Goal: Task Accomplishment & Management: Complete application form

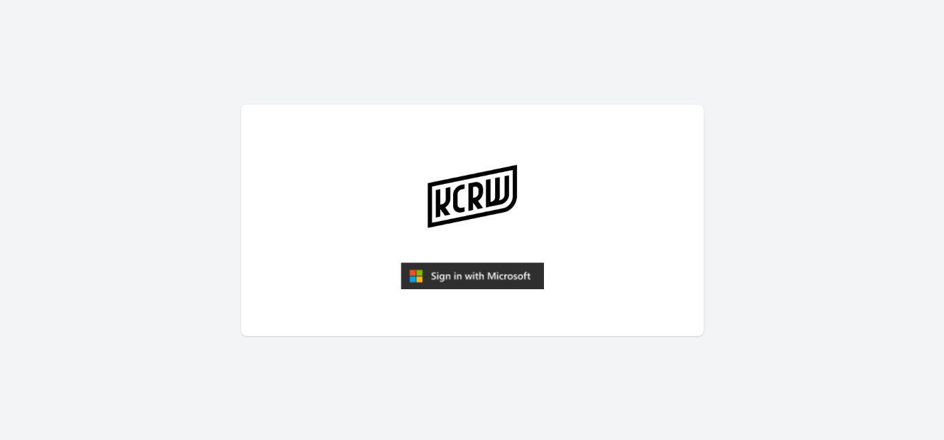
click at [441, 275] on img "submit" at bounding box center [472, 276] width 143 height 28
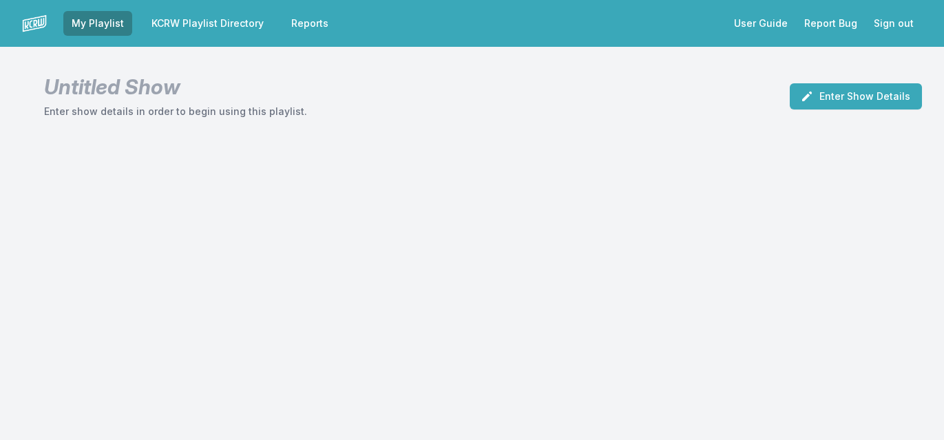
click at [224, 23] on link "KCRW Playlist Directory" at bounding box center [207, 23] width 129 height 25
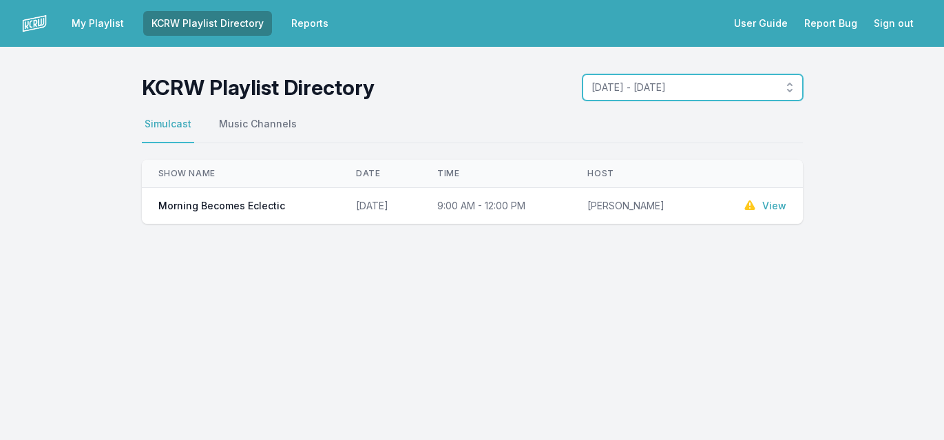
click at [609, 92] on span "October 6, 2025 - October 12, 2025" at bounding box center [682, 88] width 183 height 14
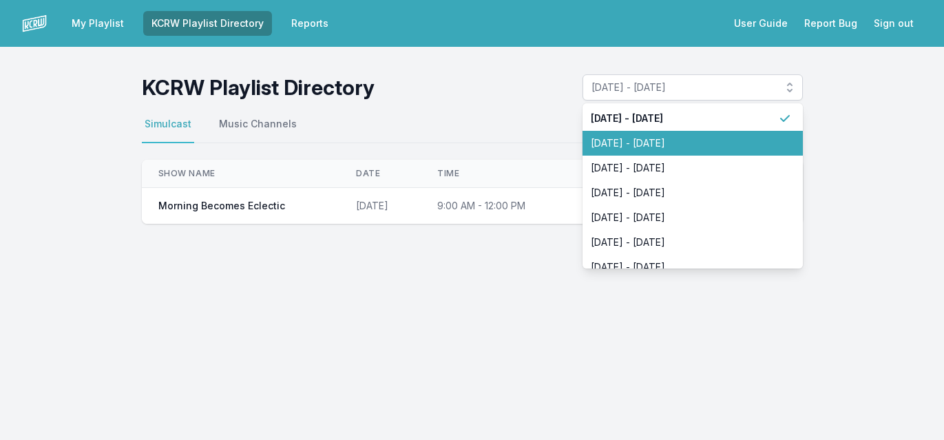
click at [629, 146] on span "September 29, 2025 - October 5, 2025" at bounding box center [684, 143] width 187 height 14
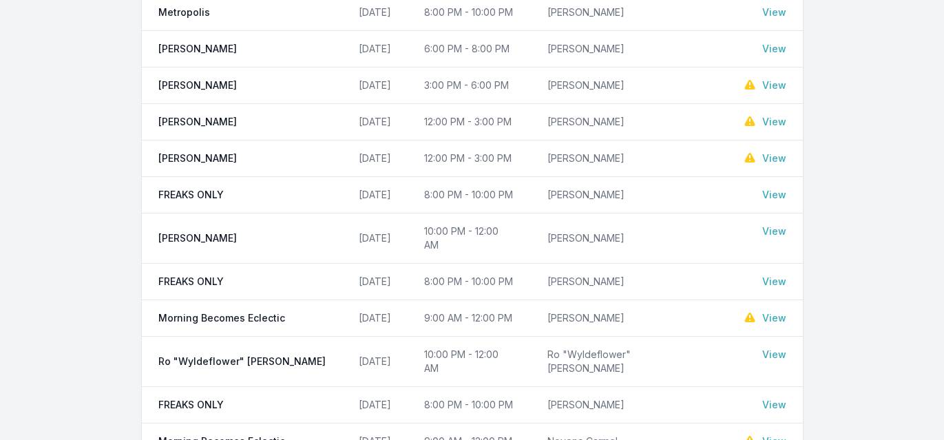
scroll to position [442, 0]
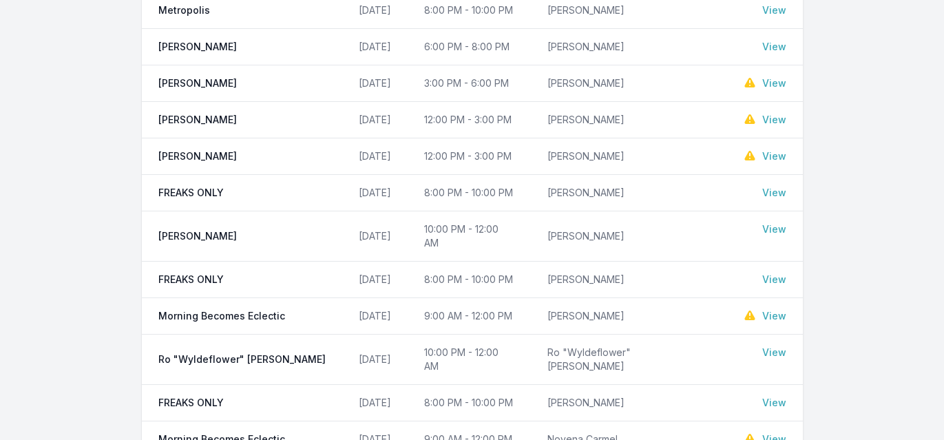
click at [773, 432] on link "View" at bounding box center [774, 439] width 24 height 14
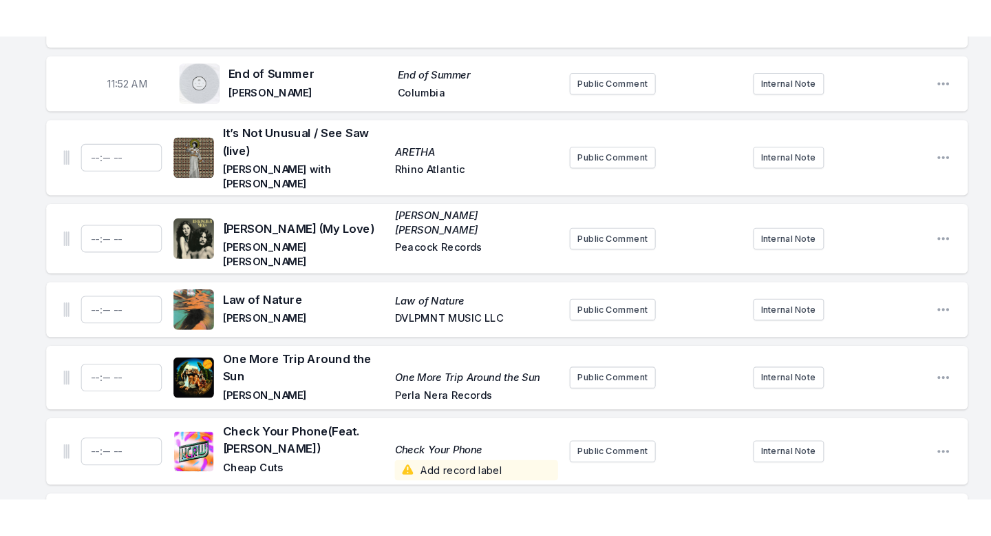
scroll to position [2853, 0]
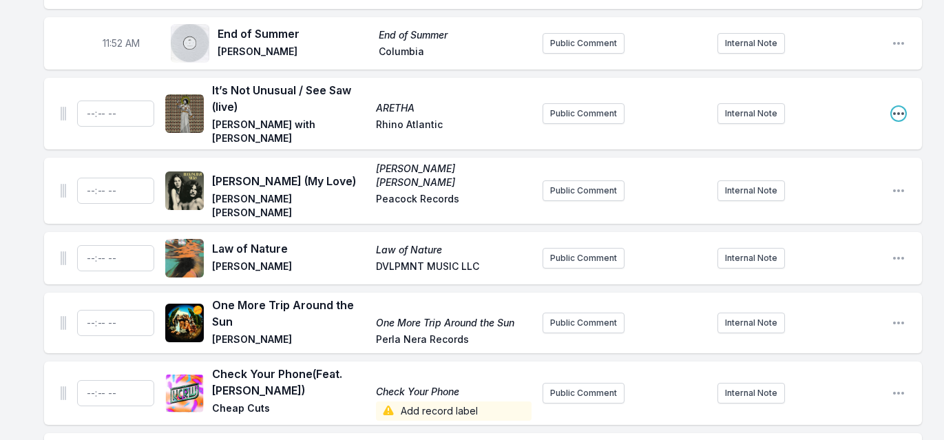
click at [894, 112] on icon "Open playlist item options" at bounding box center [898, 113] width 11 height 3
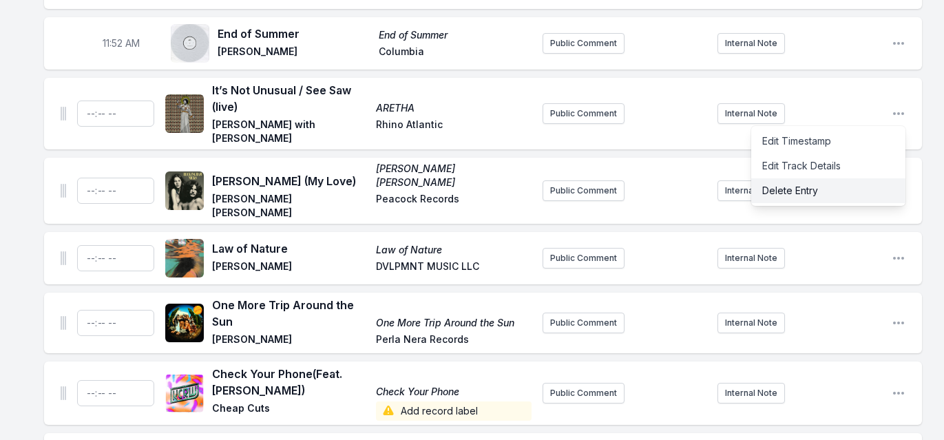
click at [857, 178] on button "Delete Entry" at bounding box center [828, 190] width 154 height 25
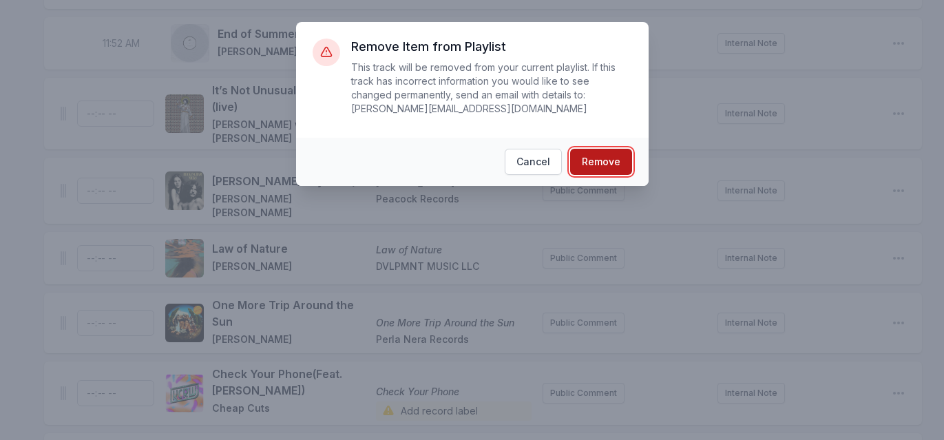
click at [613, 162] on button "Remove" at bounding box center [601, 162] width 62 height 26
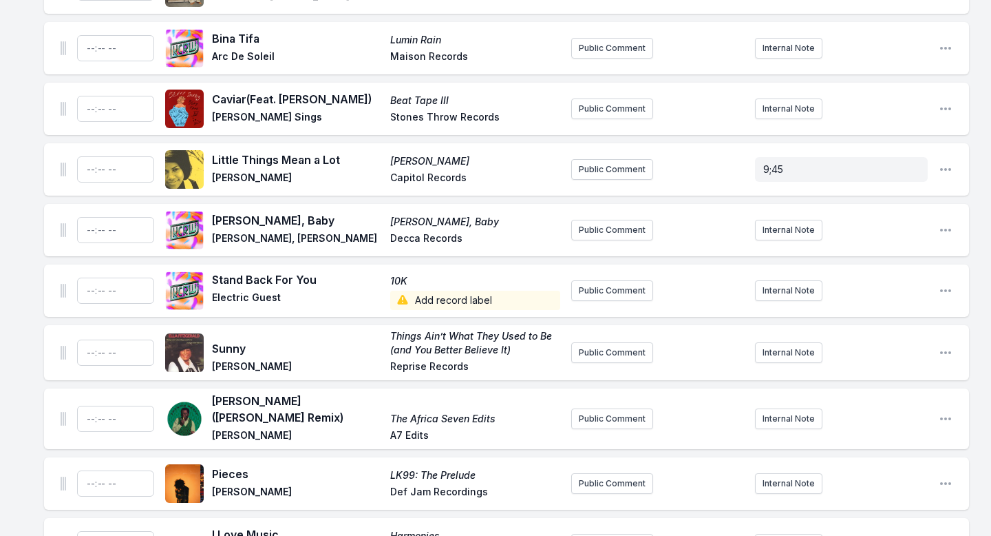
scroll to position [3397, 0]
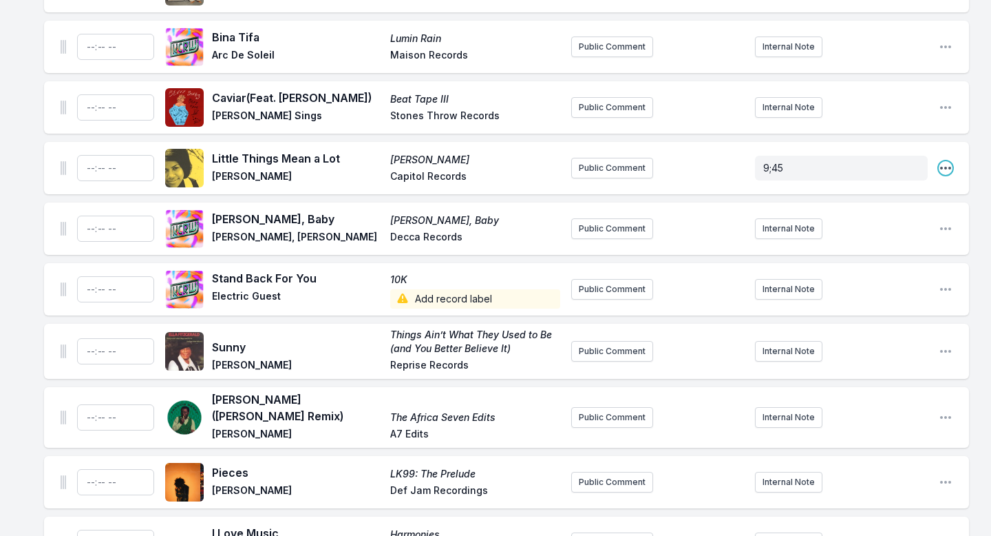
click at [943, 161] on icon "Open playlist item options" at bounding box center [946, 168] width 14 height 14
click at [887, 233] on button "Delete Entry" at bounding box center [876, 245] width 154 height 25
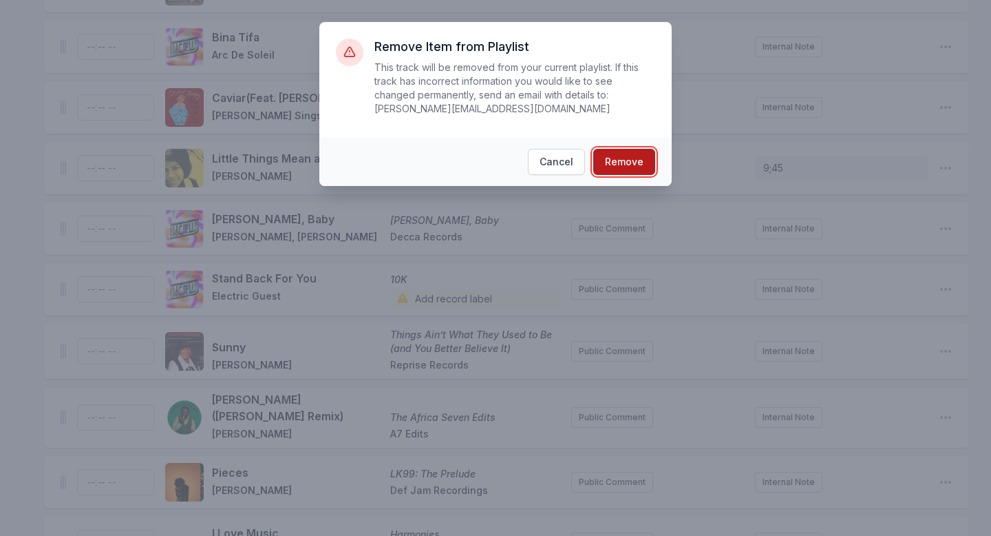
click at [642, 162] on button "Remove" at bounding box center [625, 162] width 62 height 26
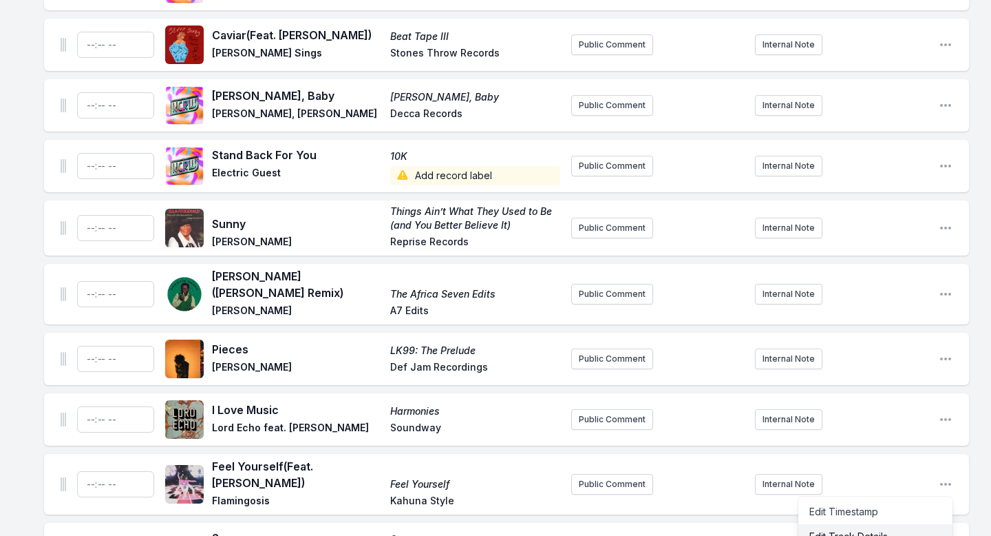
scroll to position [3462, 0]
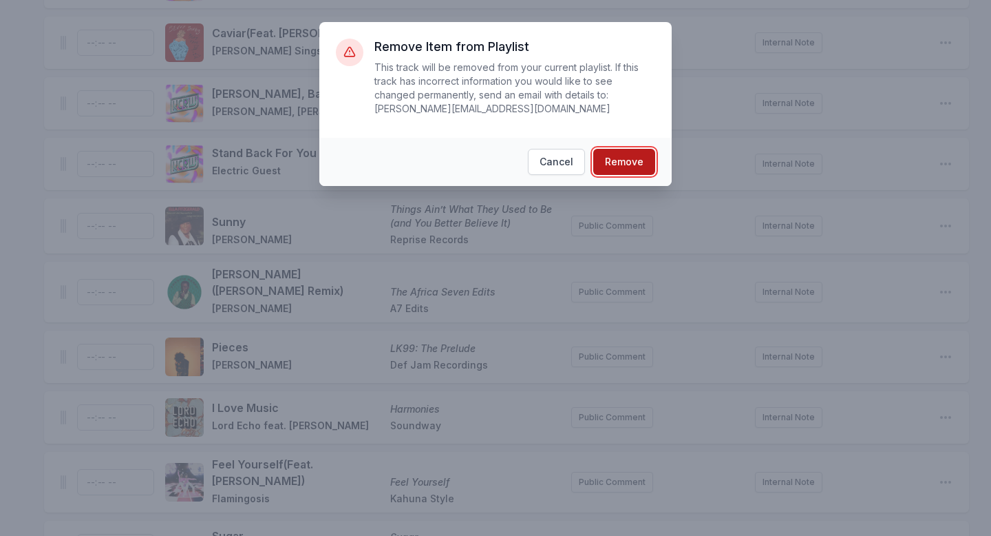
click at [633, 156] on button "Remove" at bounding box center [625, 162] width 62 height 26
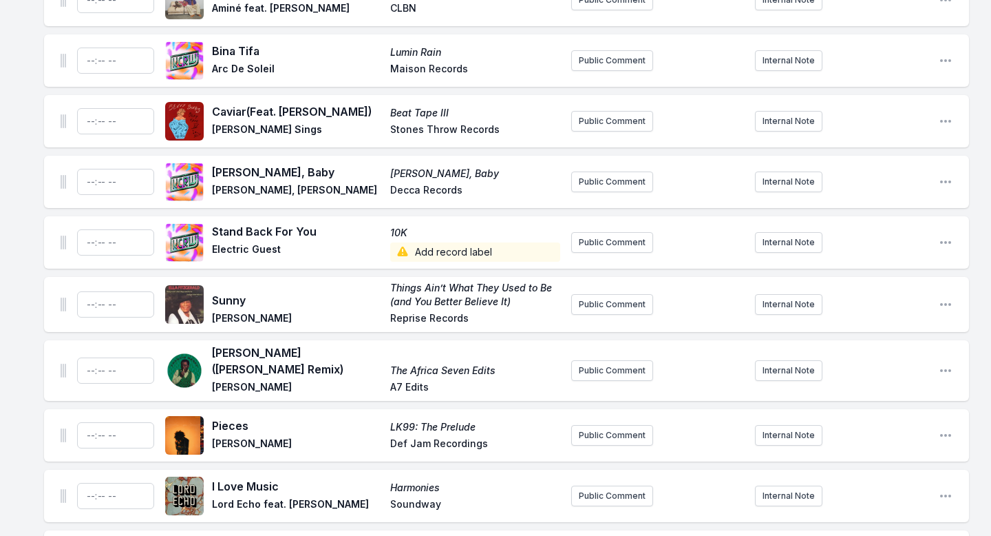
scroll to position [3388, 0]
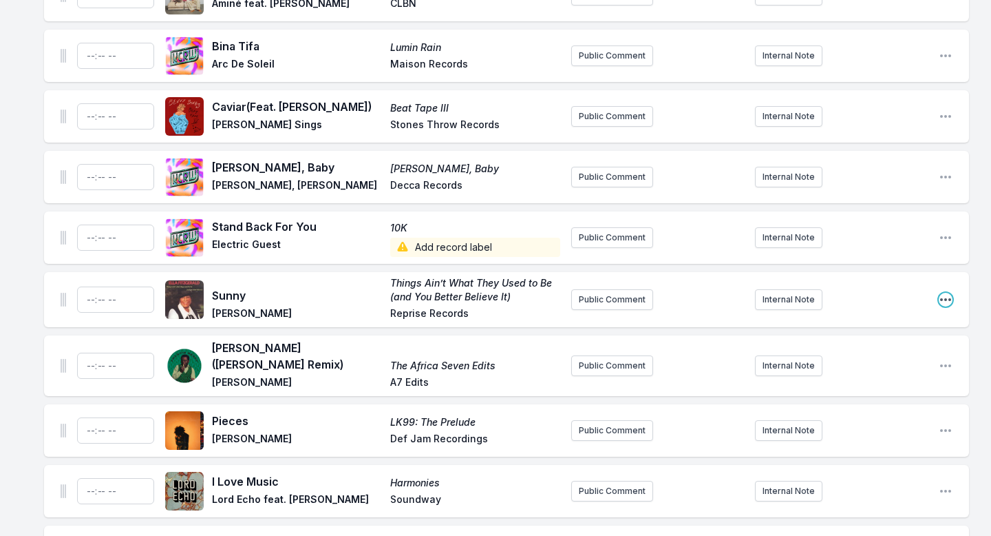
click at [943, 293] on icon "Open playlist item options" at bounding box center [946, 300] width 14 height 14
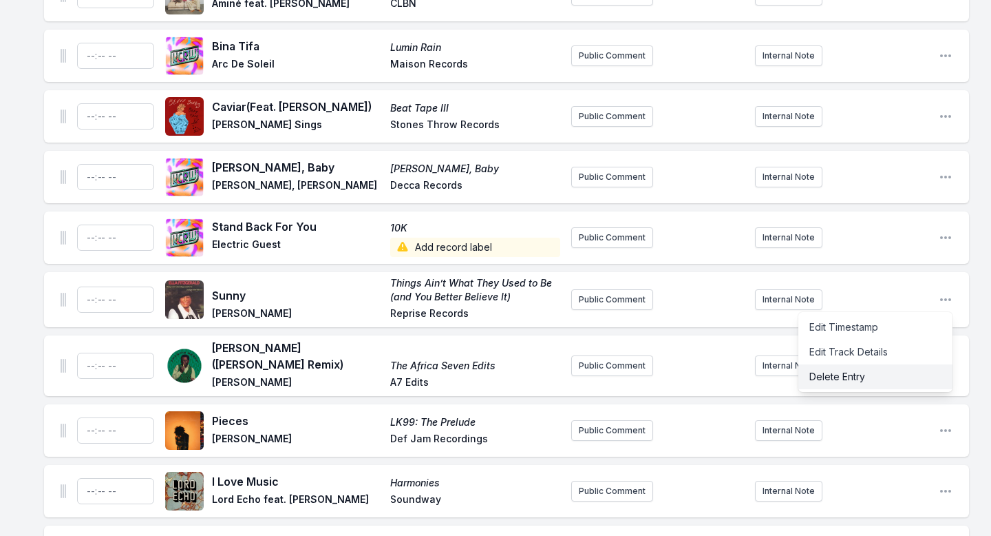
click at [863, 364] on button "Delete Entry" at bounding box center [876, 376] width 154 height 25
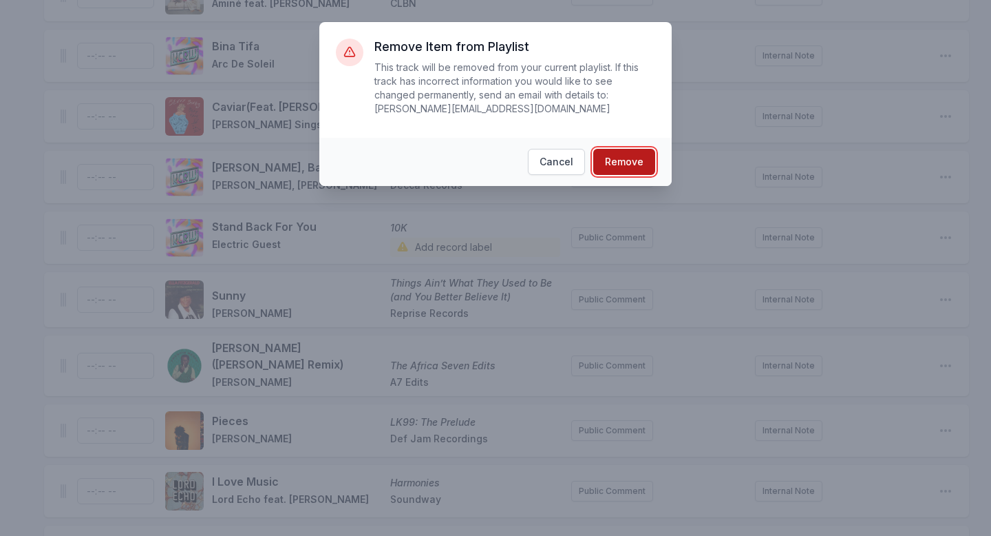
click at [629, 154] on button "Remove" at bounding box center [625, 162] width 62 height 26
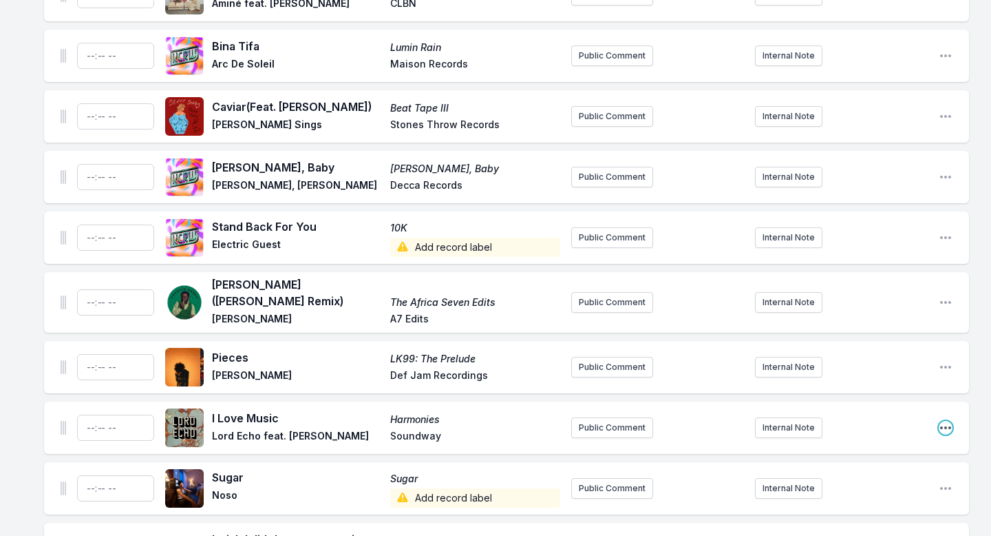
click at [943, 421] on icon "Open playlist item options" at bounding box center [946, 428] width 14 height 14
click at [888, 439] on button "Delete Entry" at bounding box center [876, 504] width 154 height 25
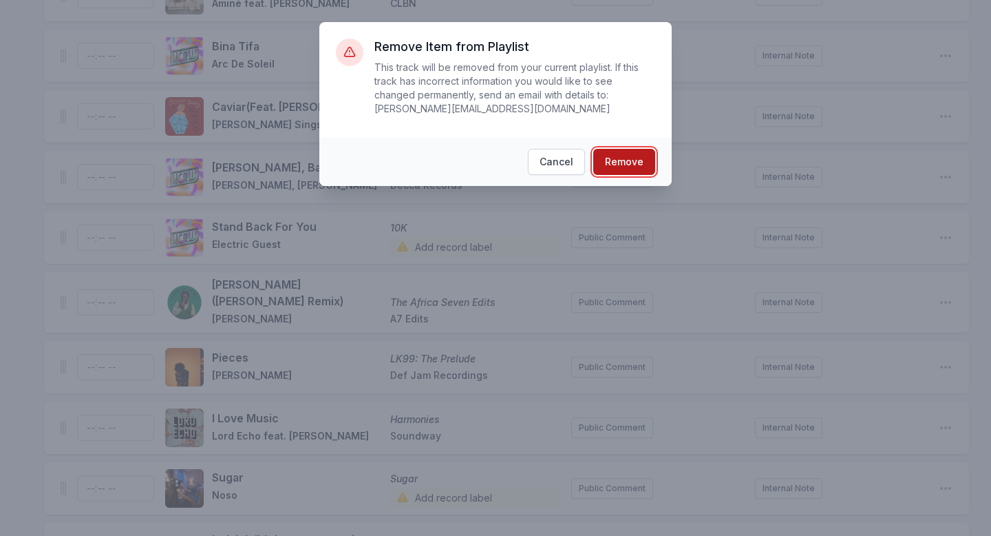
click at [617, 165] on button "Remove" at bounding box center [625, 162] width 62 height 26
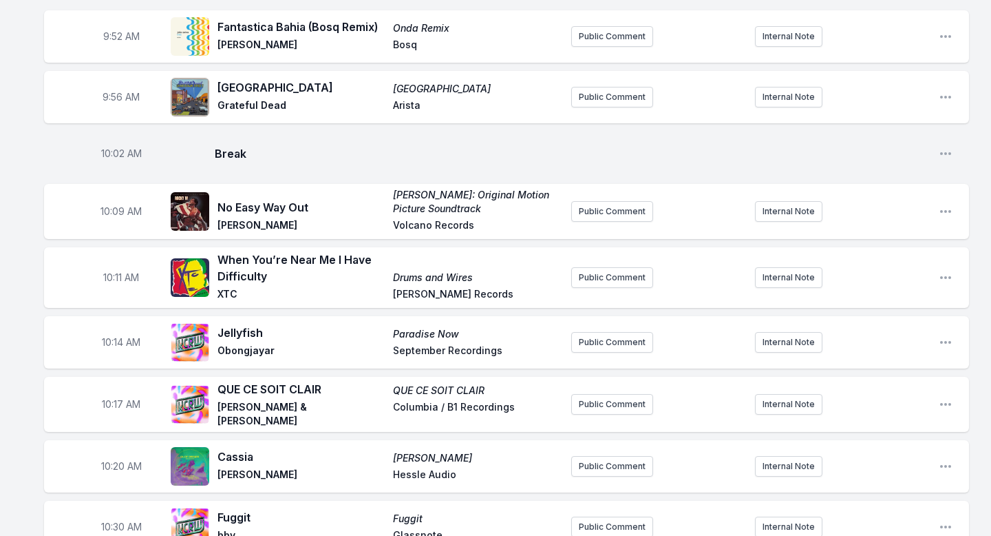
scroll to position [0, 0]
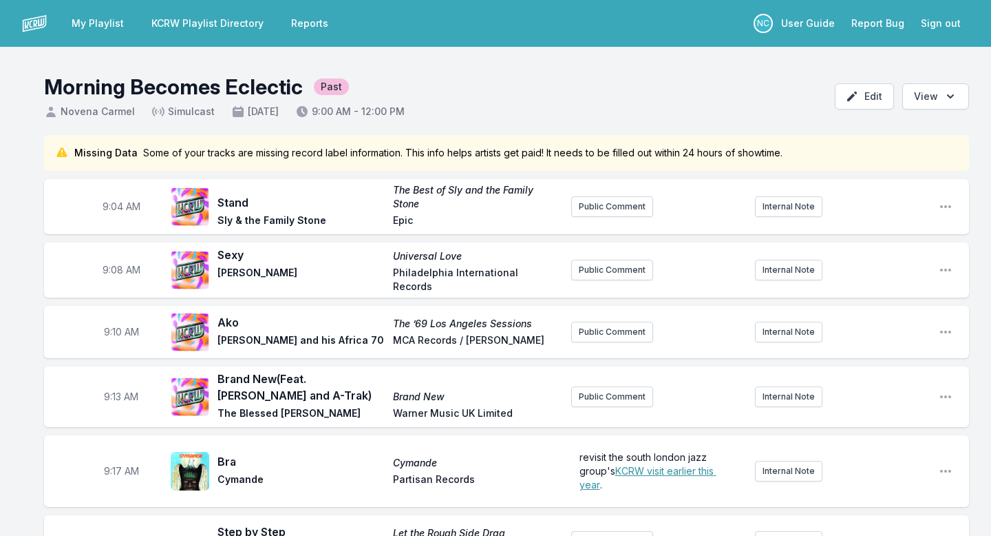
click at [236, 30] on link "KCRW Playlist Directory" at bounding box center [207, 23] width 129 height 25
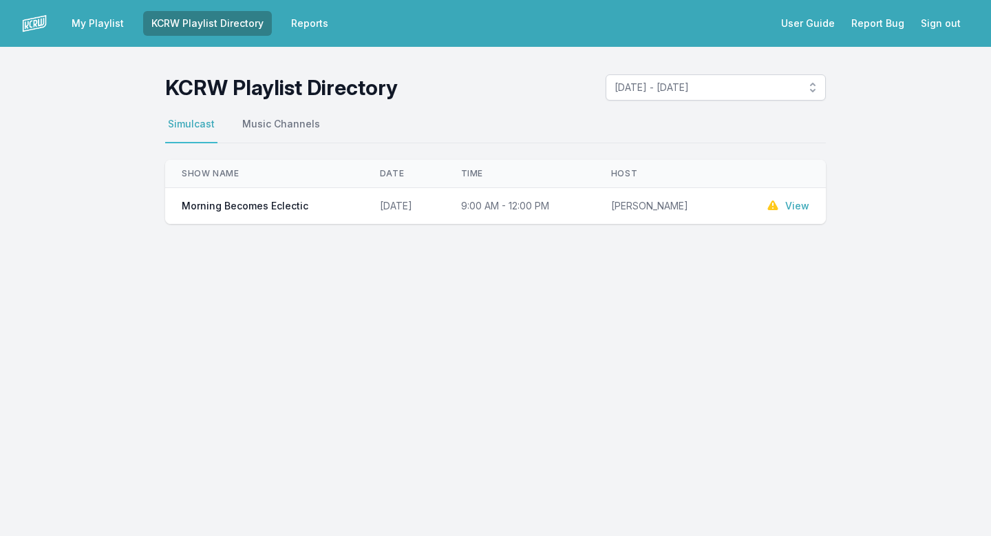
click at [87, 20] on link "My Playlist" at bounding box center [97, 23] width 69 height 25
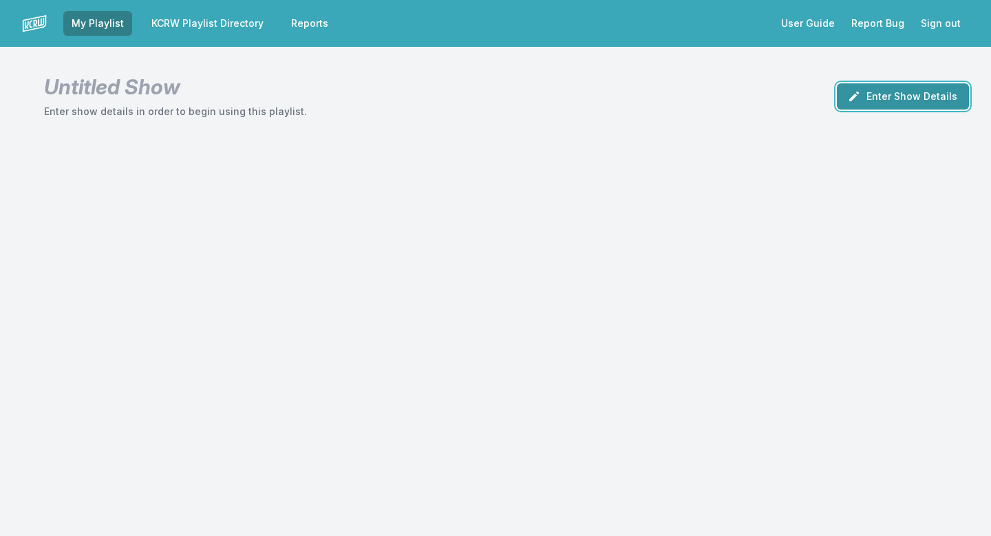
click at [892, 99] on button "Enter Show Details" at bounding box center [903, 96] width 132 height 26
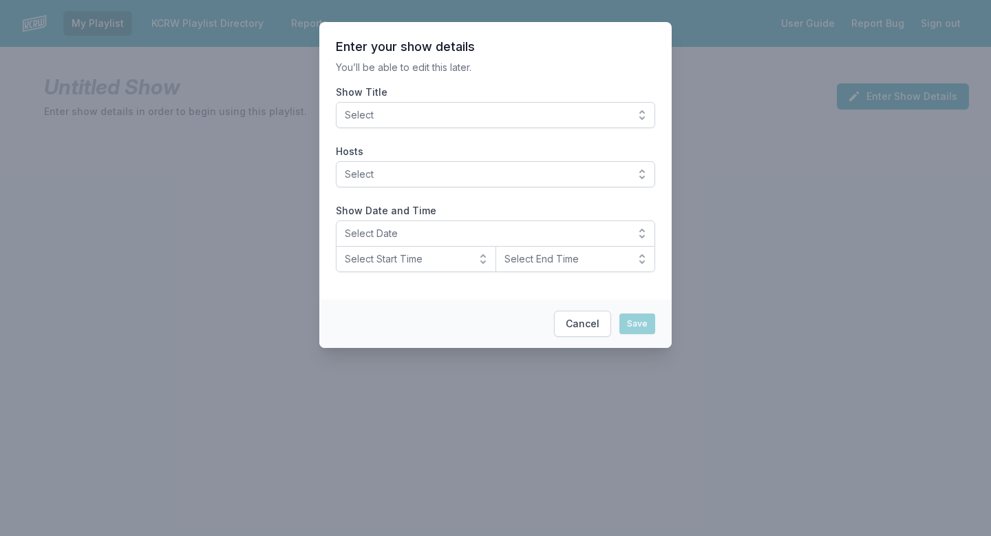
click at [536, 116] on span "Select" at bounding box center [486, 115] width 282 height 14
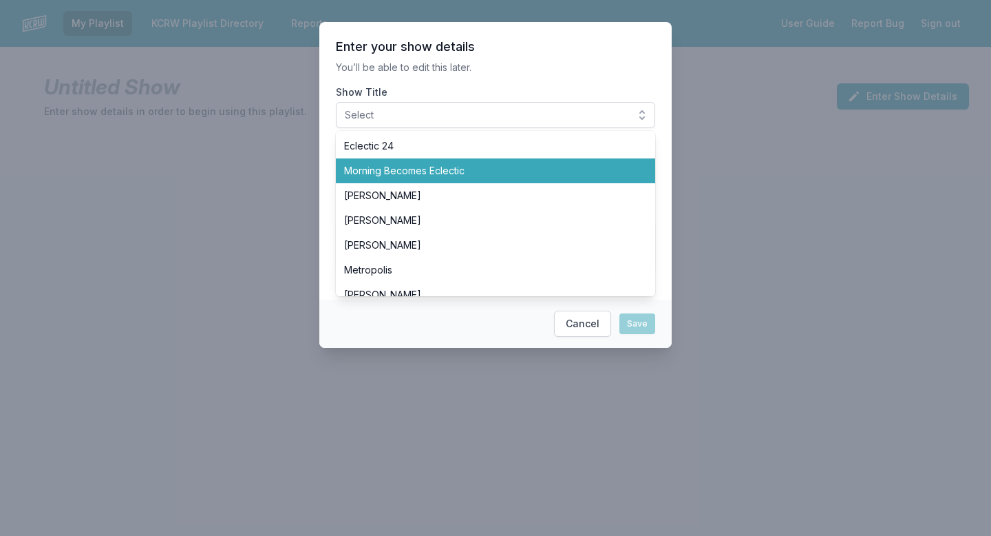
click at [518, 169] on span "Morning Becomes Eclectic" at bounding box center [487, 171] width 286 height 14
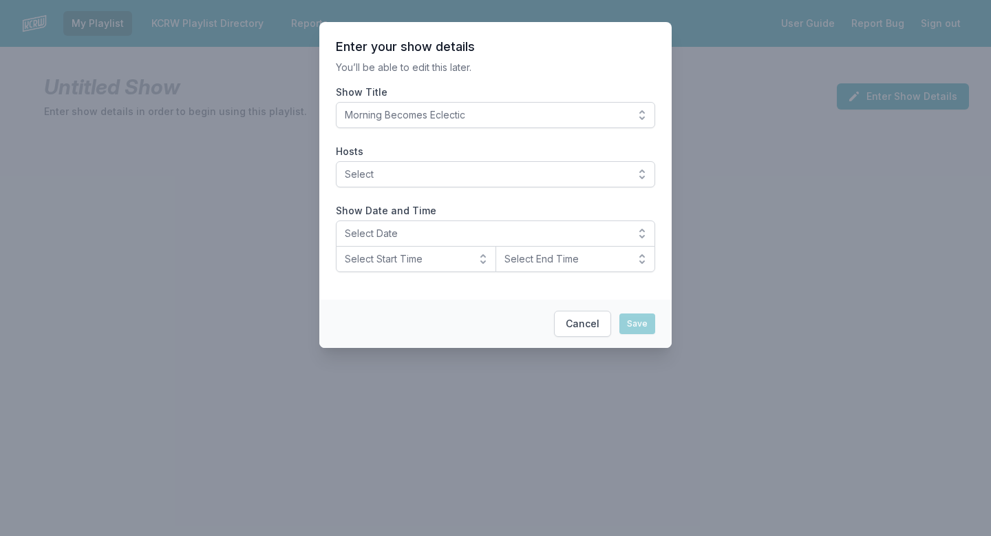
click at [524, 88] on label "Show Title" at bounding box center [495, 92] width 319 height 14
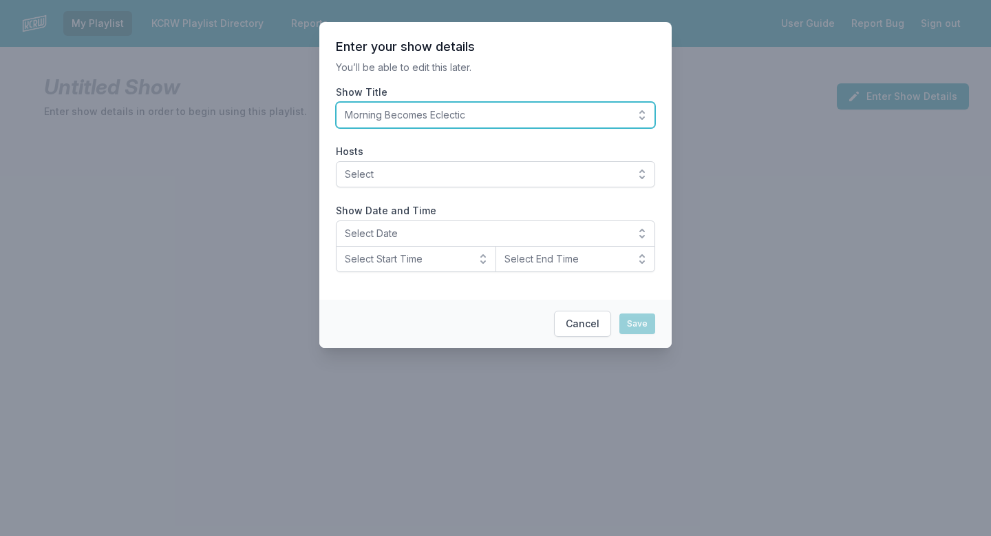
click at [524, 102] on button "Morning Becomes Eclectic" at bounding box center [495, 115] width 319 height 26
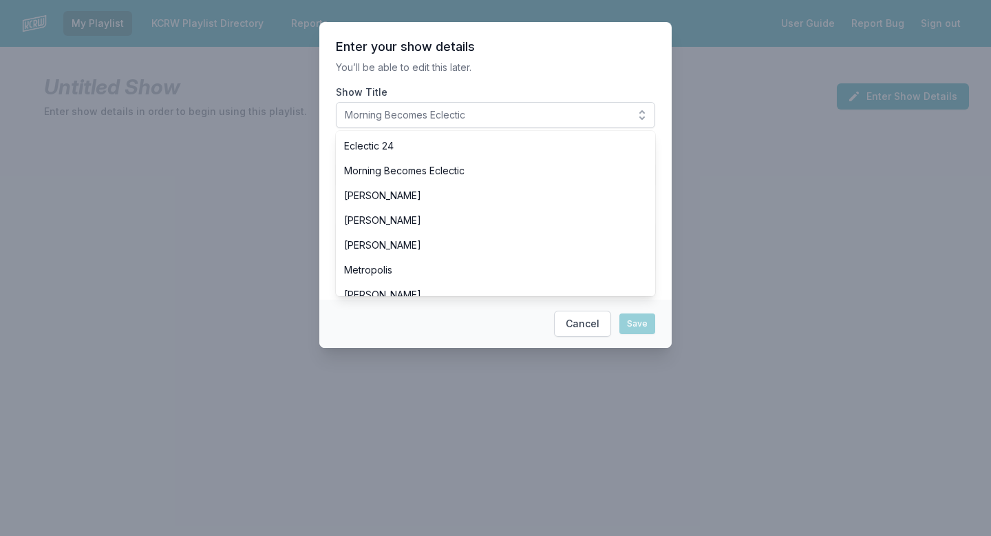
click at [484, 93] on label "Show Title" at bounding box center [495, 92] width 319 height 14
click at [484, 102] on button "Morning Becomes Eclectic" at bounding box center [495, 115] width 319 height 26
click at [484, 93] on label "Show Title" at bounding box center [495, 92] width 319 height 14
click at [484, 102] on button "Morning Becomes Eclectic" at bounding box center [495, 115] width 319 height 26
click at [484, 93] on label "Show Title" at bounding box center [495, 92] width 319 height 14
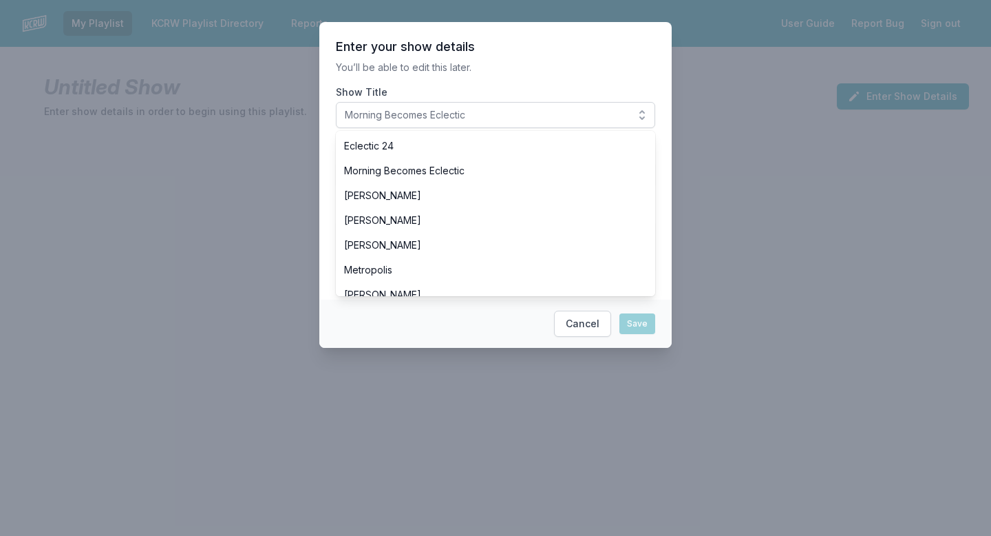
click at [484, 102] on button "Morning Becomes Eclectic" at bounding box center [495, 115] width 319 height 26
click at [414, 59] on section "Enter your show details You’ll be able to edit this later. Show Title Morning B…" at bounding box center [495, 160] width 353 height 277
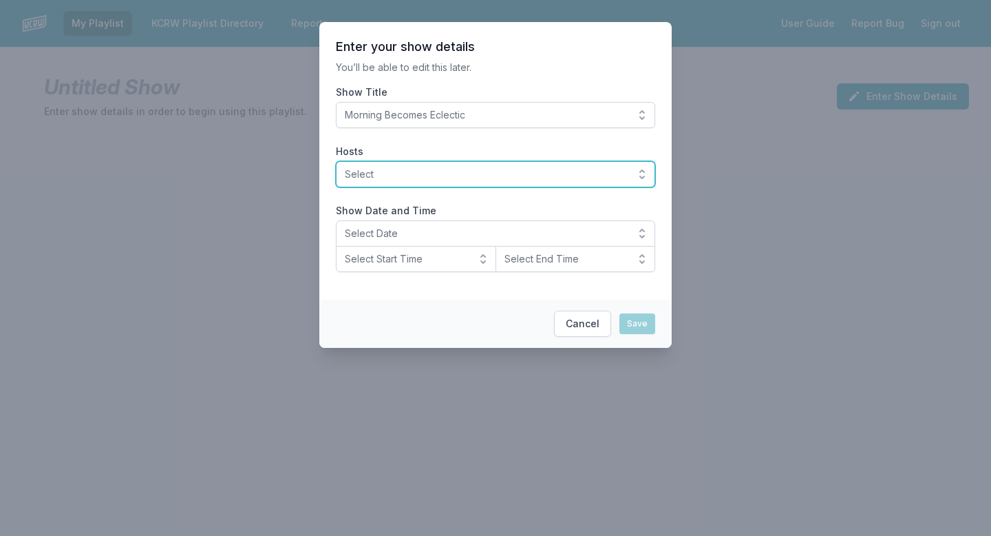
click at [381, 183] on button "Select" at bounding box center [495, 174] width 319 height 26
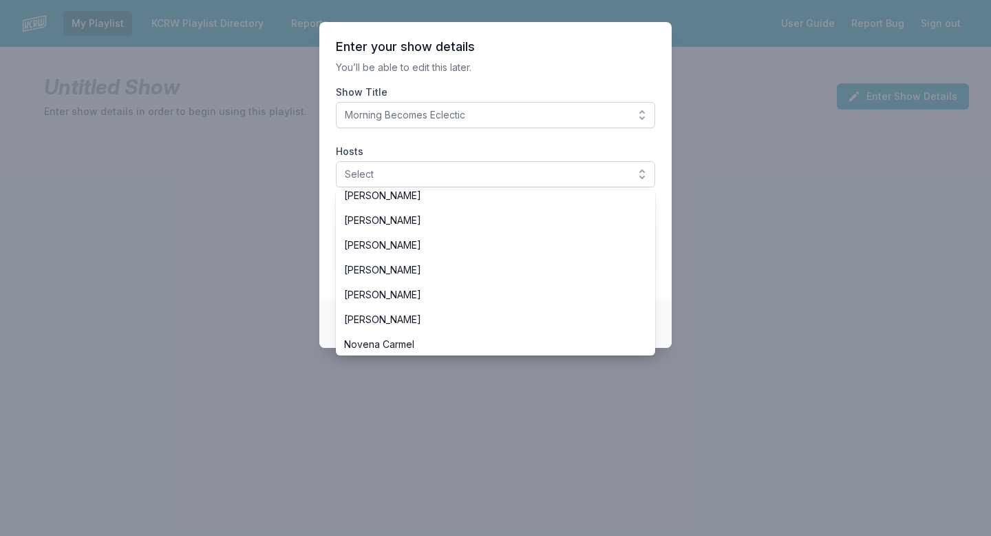
scroll to position [281, 0]
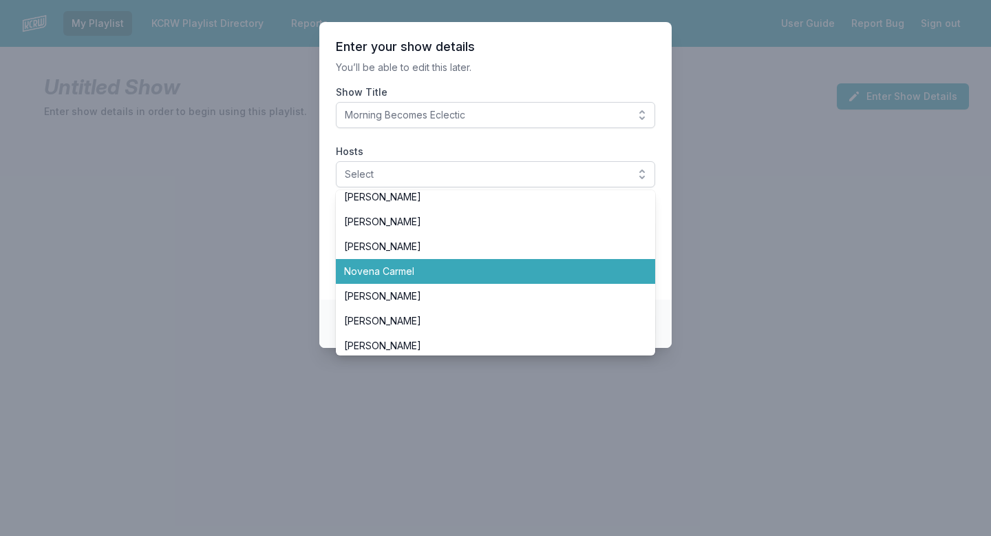
click at [373, 269] on span "Novena Carmel" at bounding box center [487, 271] width 286 height 14
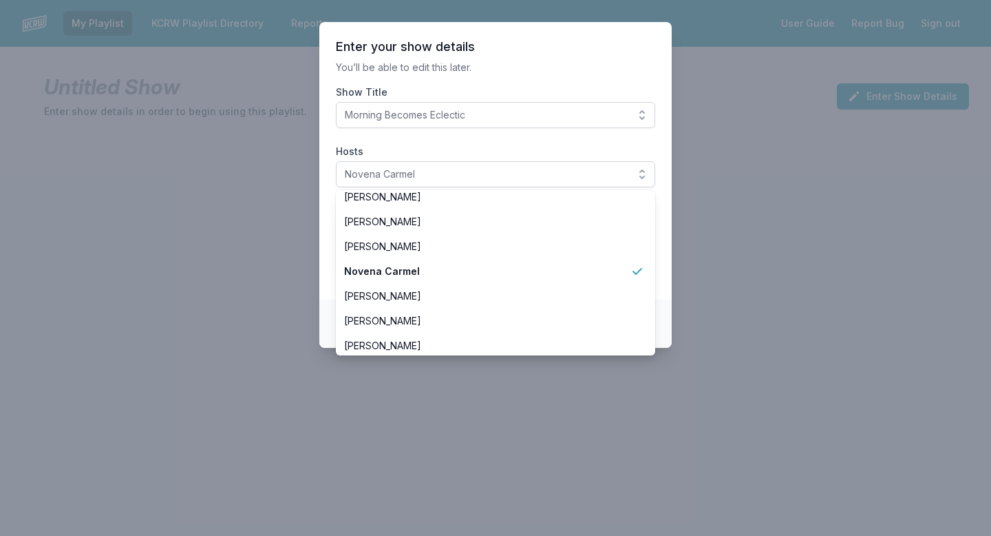
click at [443, 74] on section "Enter your show details You’ll be able to edit this later. Show Title Morning B…" at bounding box center [495, 160] width 353 height 277
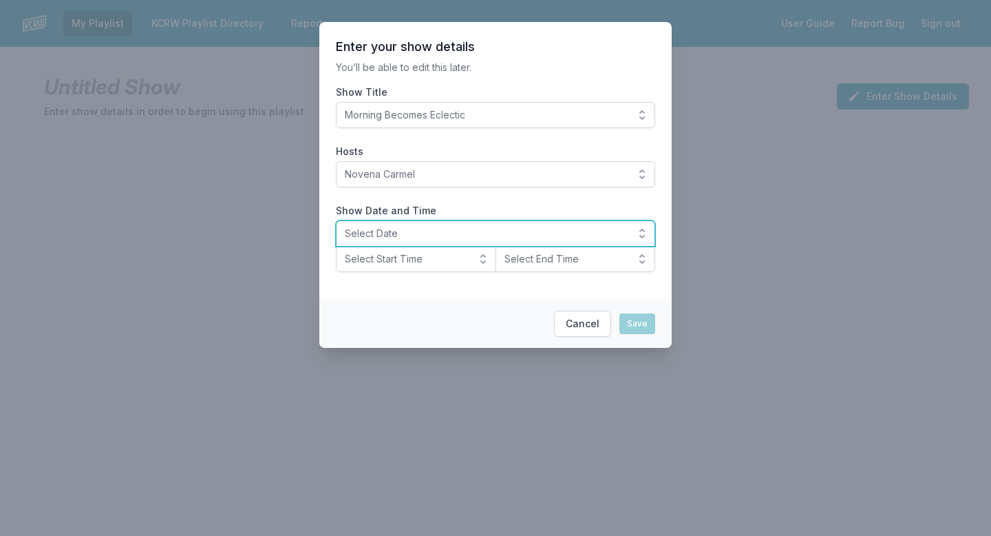
click at [403, 236] on span "Select Date" at bounding box center [486, 234] width 282 height 14
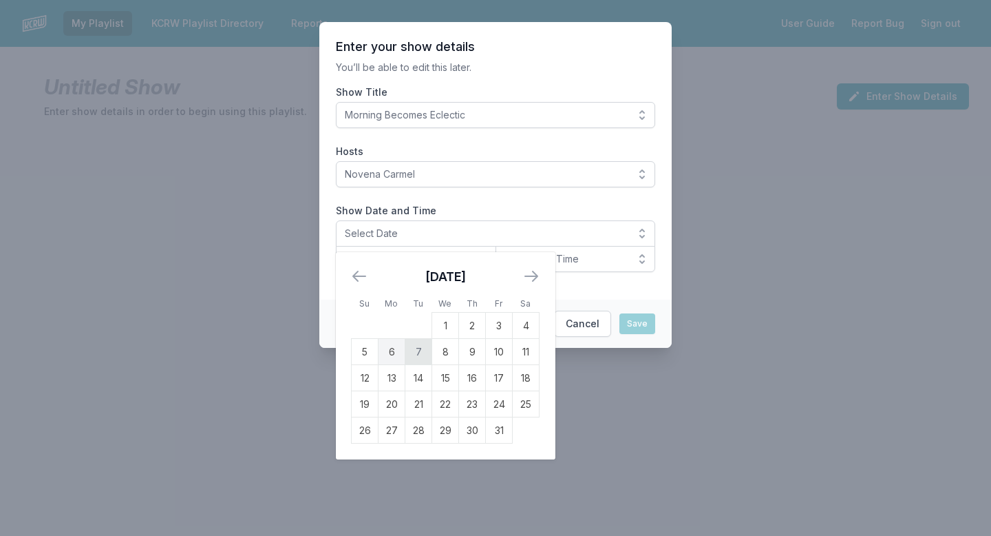
click at [417, 350] on td "7" at bounding box center [419, 352] width 27 height 26
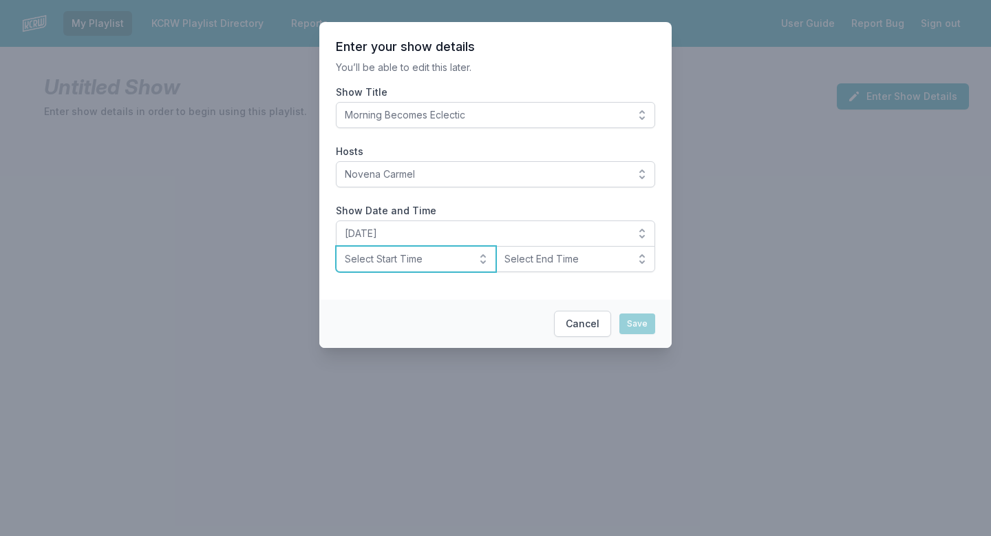
click at [406, 262] on span "Select Start Time" at bounding box center [406, 259] width 123 height 14
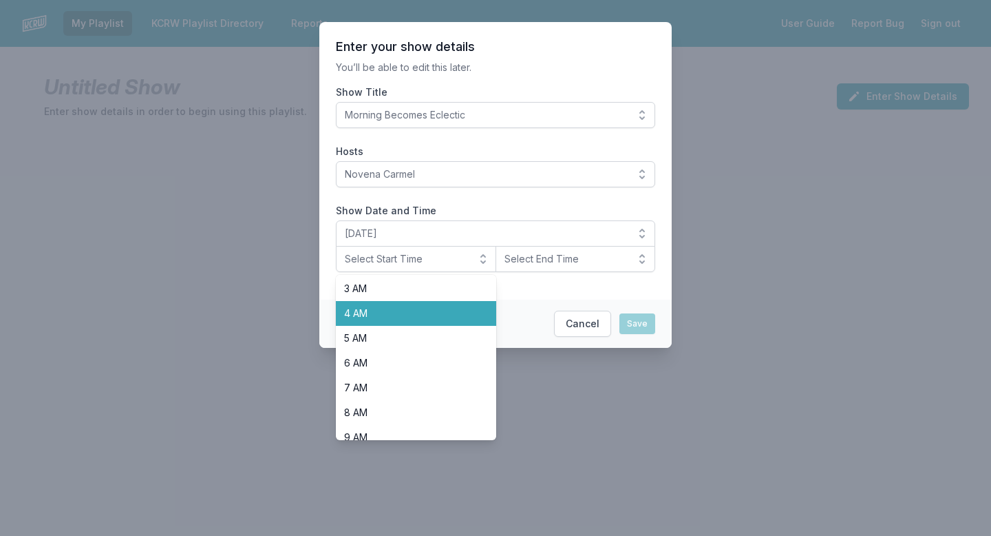
scroll to position [155, 0]
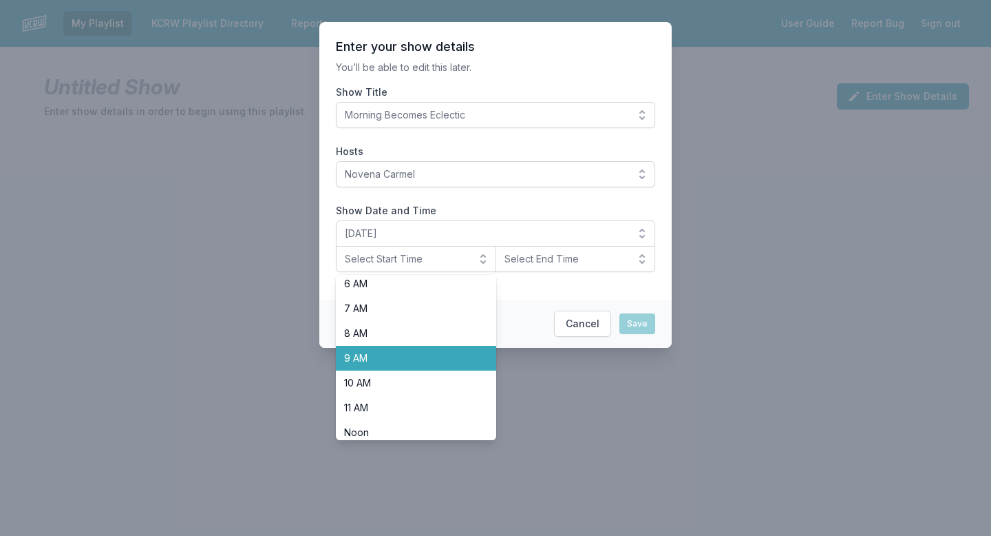
click at [386, 358] on span "9 AM" at bounding box center [407, 358] width 127 height 14
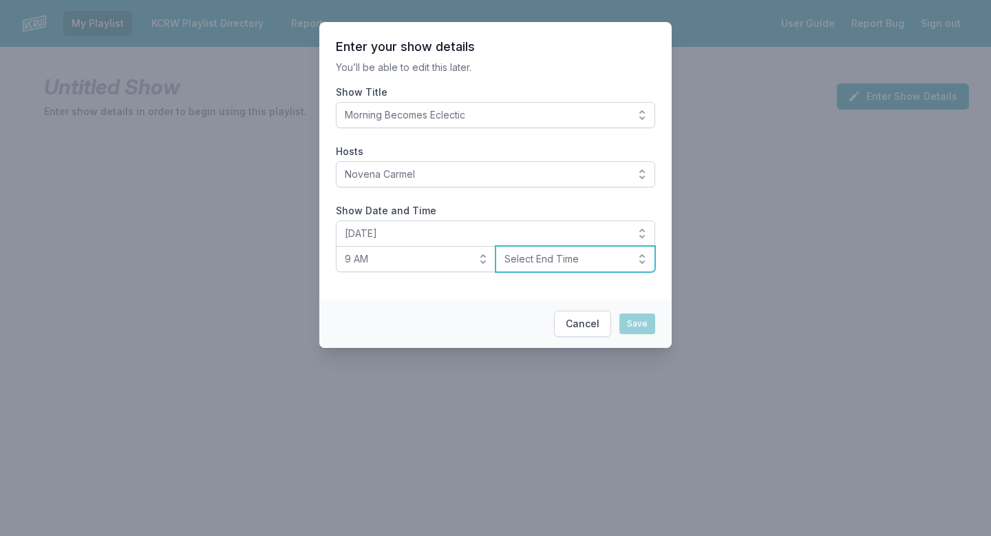
click at [521, 265] on span "Select End Time" at bounding box center [566, 259] width 123 height 14
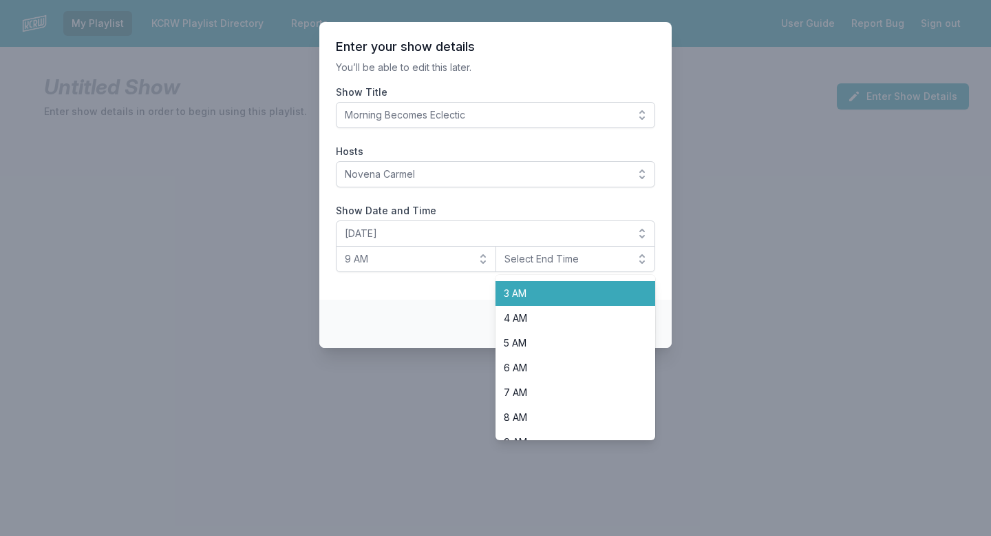
scroll to position [220, 0]
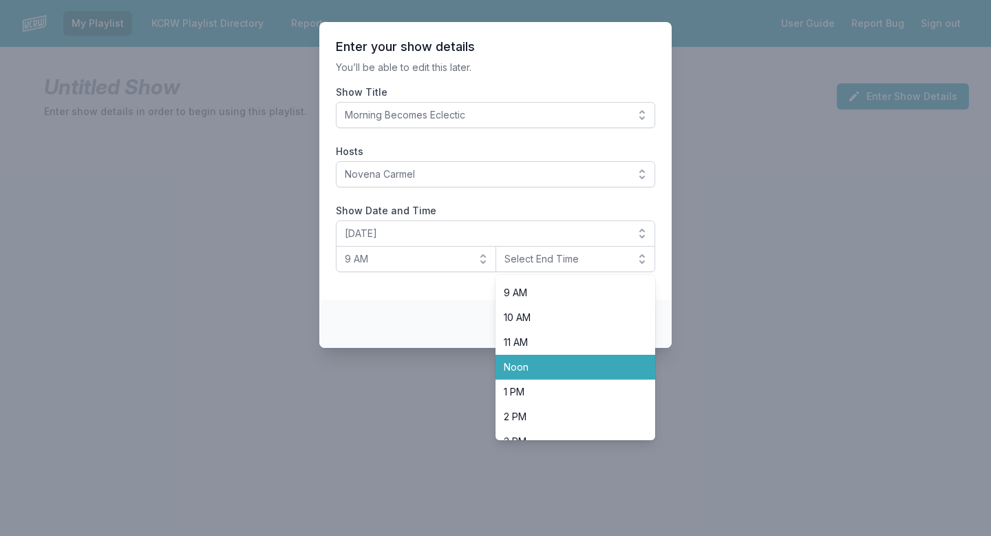
click at [542, 367] on span "Noon" at bounding box center [567, 367] width 127 height 14
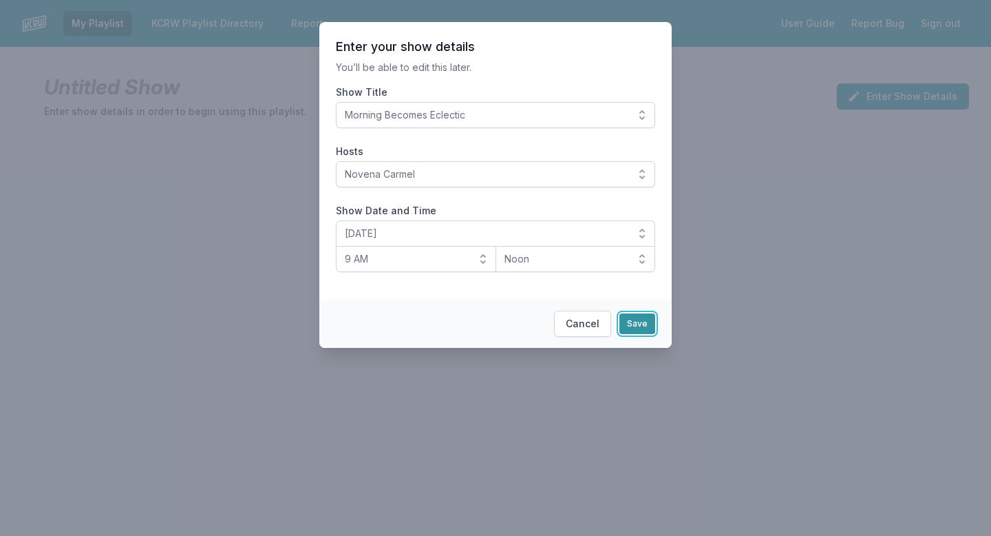
click at [634, 330] on button "Save" at bounding box center [638, 323] width 36 height 21
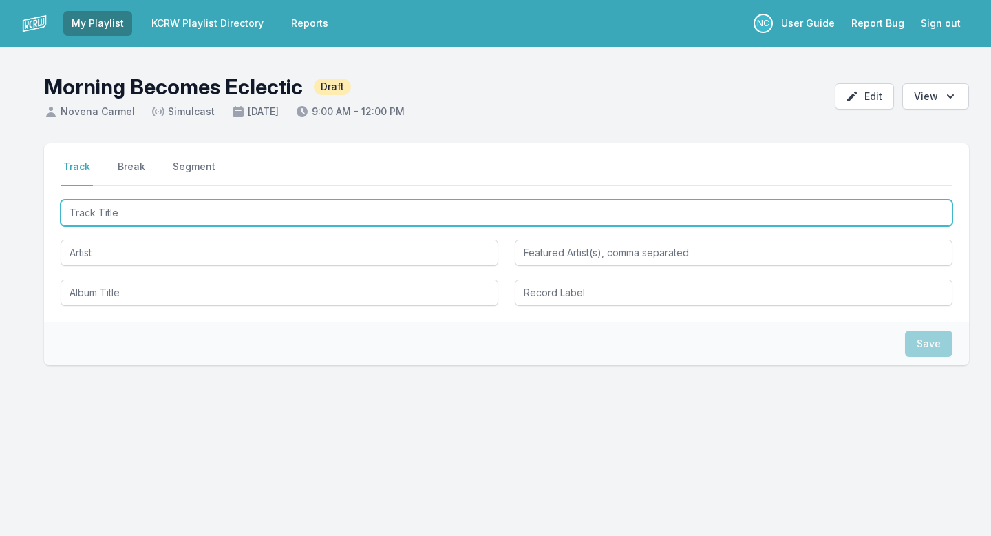
click at [375, 211] on input "Track Title" at bounding box center [507, 213] width 892 height 26
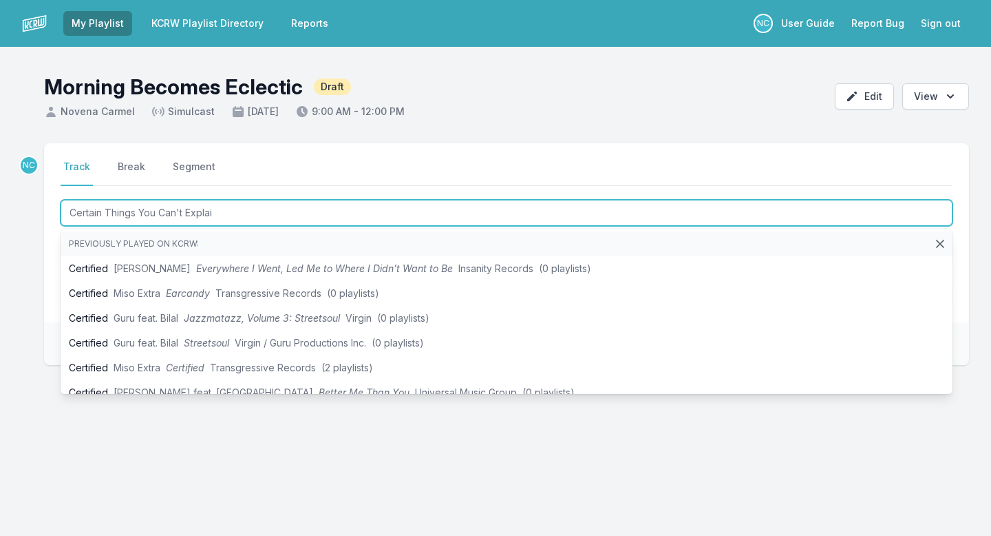
type input "Certain Things You Can't Explain"
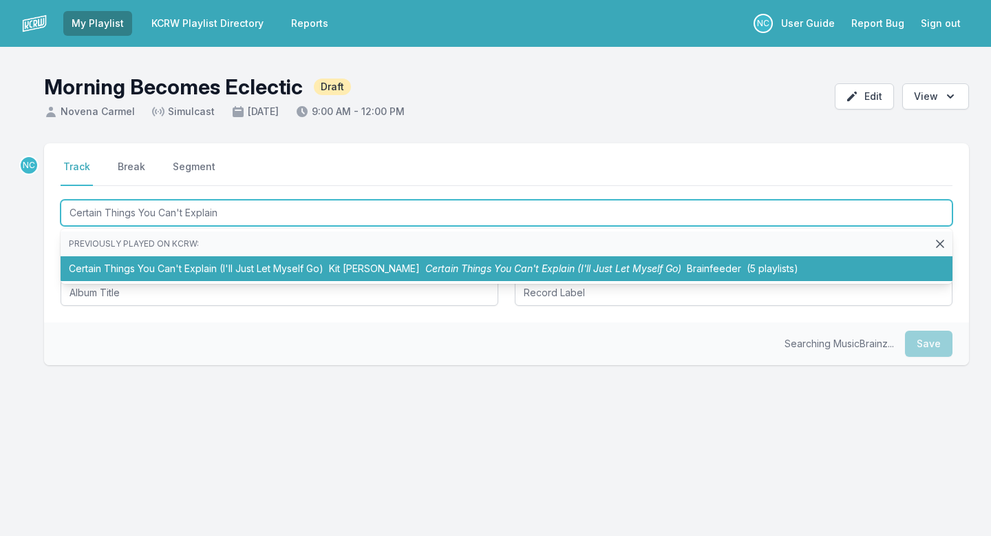
click at [315, 270] on li "Certain Things You Can't Explain (I'll Just Let Myself Go) Kit [PERSON_NAME] Ce…" at bounding box center [507, 268] width 892 height 25
